Goal: Information Seeking & Learning: Check status

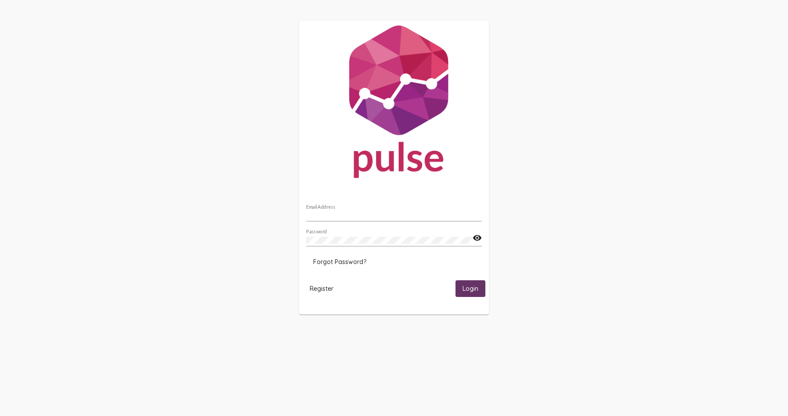
type input "[EMAIL_ADDRESS][DOMAIN_NAME]"
click at [475, 289] on span "Login" at bounding box center [471, 289] width 16 height 8
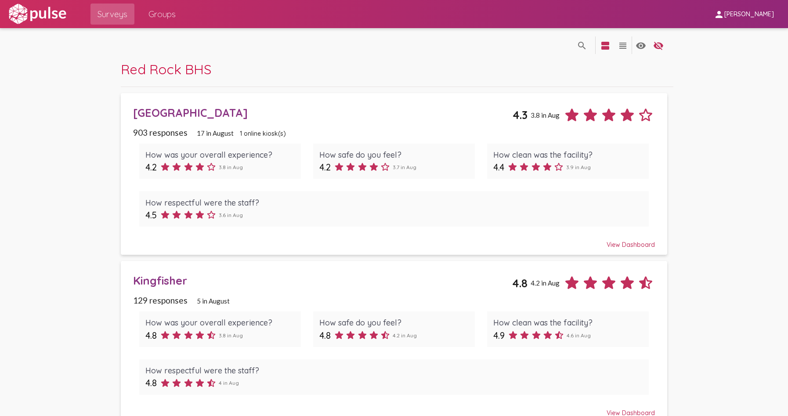
click at [183, 117] on div "[GEOGRAPHIC_DATA]" at bounding box center [322, 113] width 379 height 14
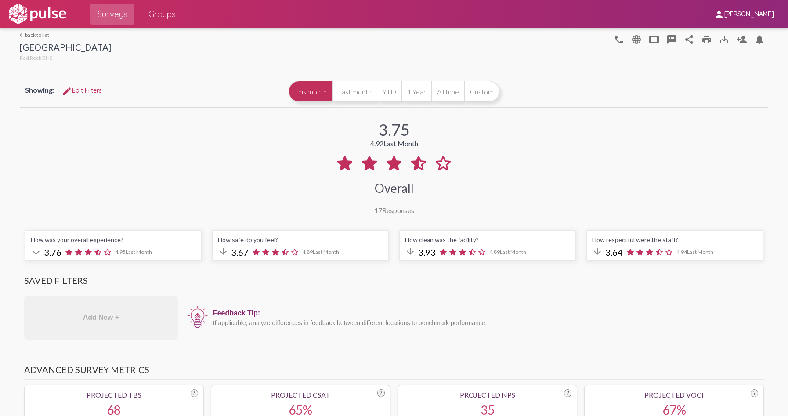
click at [30, 34] on link "arrow_back_ios back to list" at bounding box center [65, 35] width 91 height 7
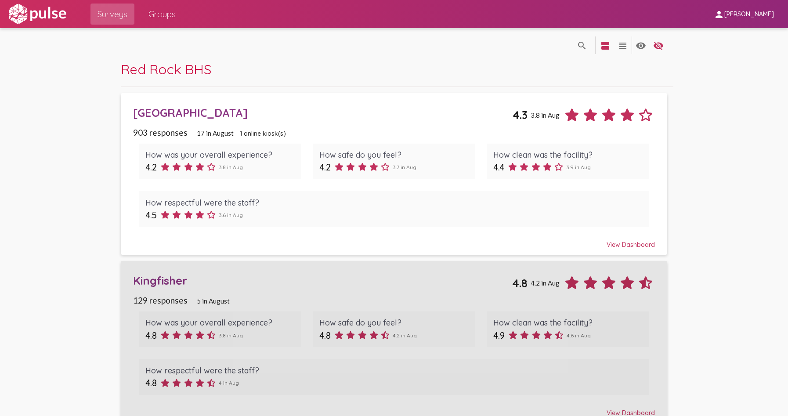
click at [164, 275] on div "Kingfisher" at bounding box center [322, 281] width 379 height 14
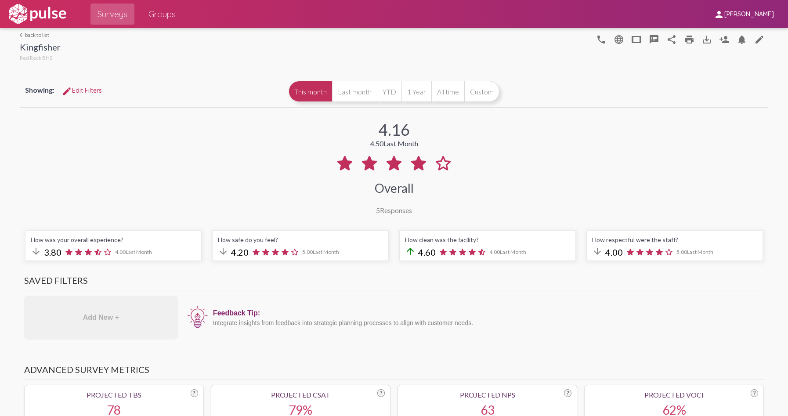
click at [44, 36] on link "arrow_back_ios back to list" at bounding box center [40, 35] width 41 height 7
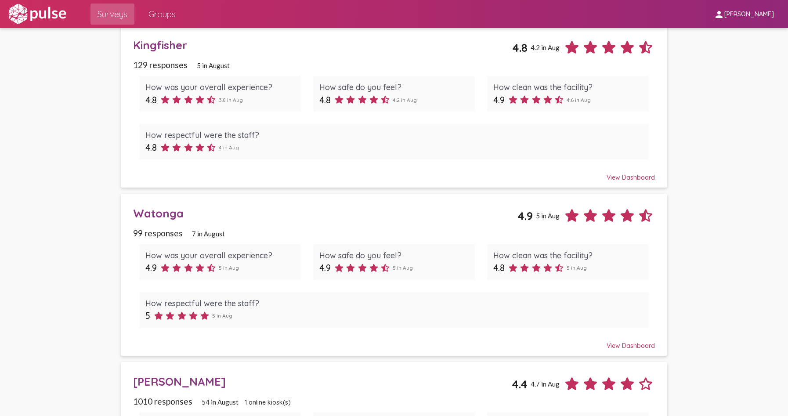
scroll to position [264, 0]
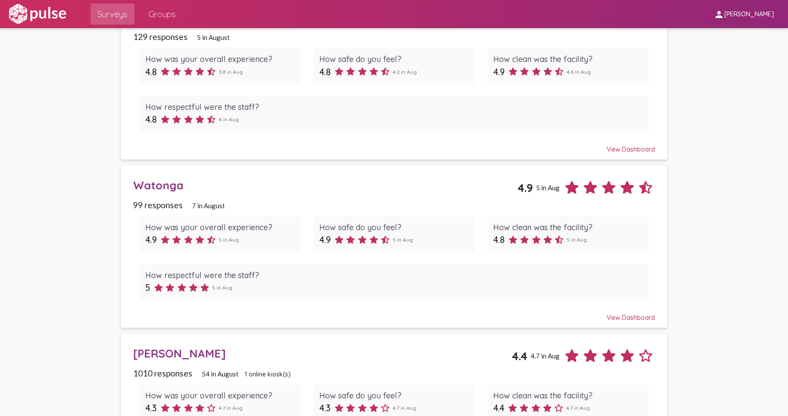
click at [172, 187] on div "Watonga" at bounding box center [325, 185] width 384 height 14
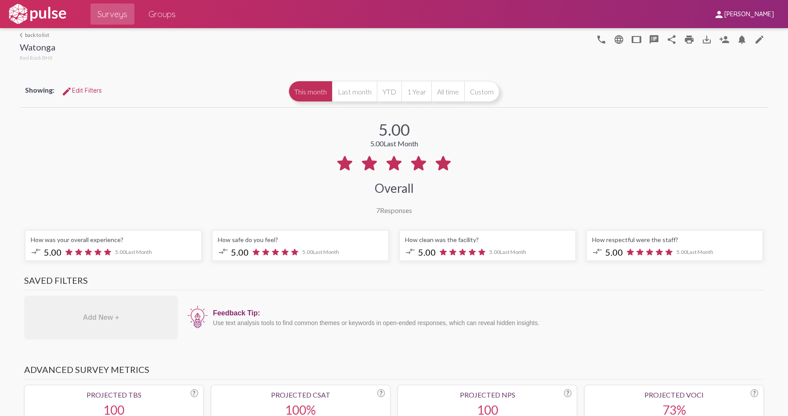
click at [36, 33] on link "arrow_back_ios back to list" at bounding box center [38, 35] width 36 height 7
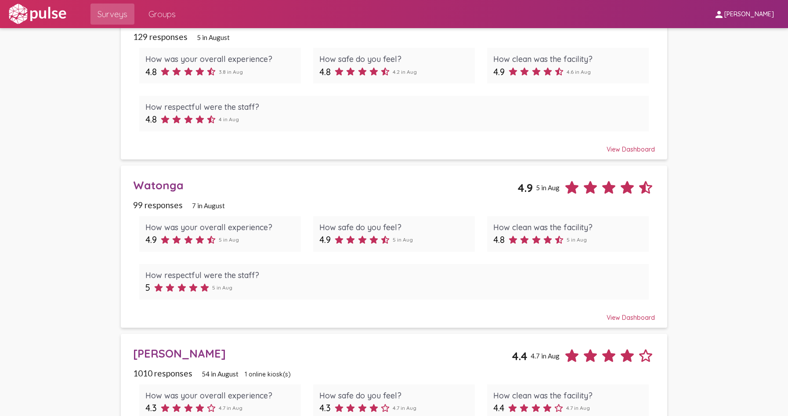
scroll to position [350, 0]
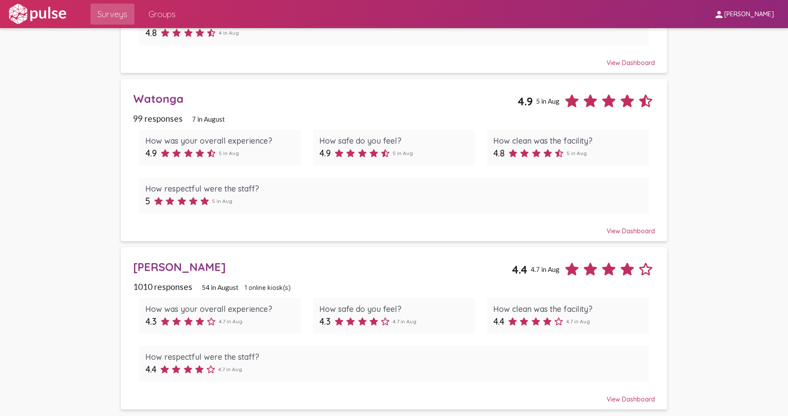
click at [157, 265] on div "[PERSON_NAME]" at bounding box center [322, 267] width 378 height 14
